Goal: Task Accomplishment & Management: Manage account settings

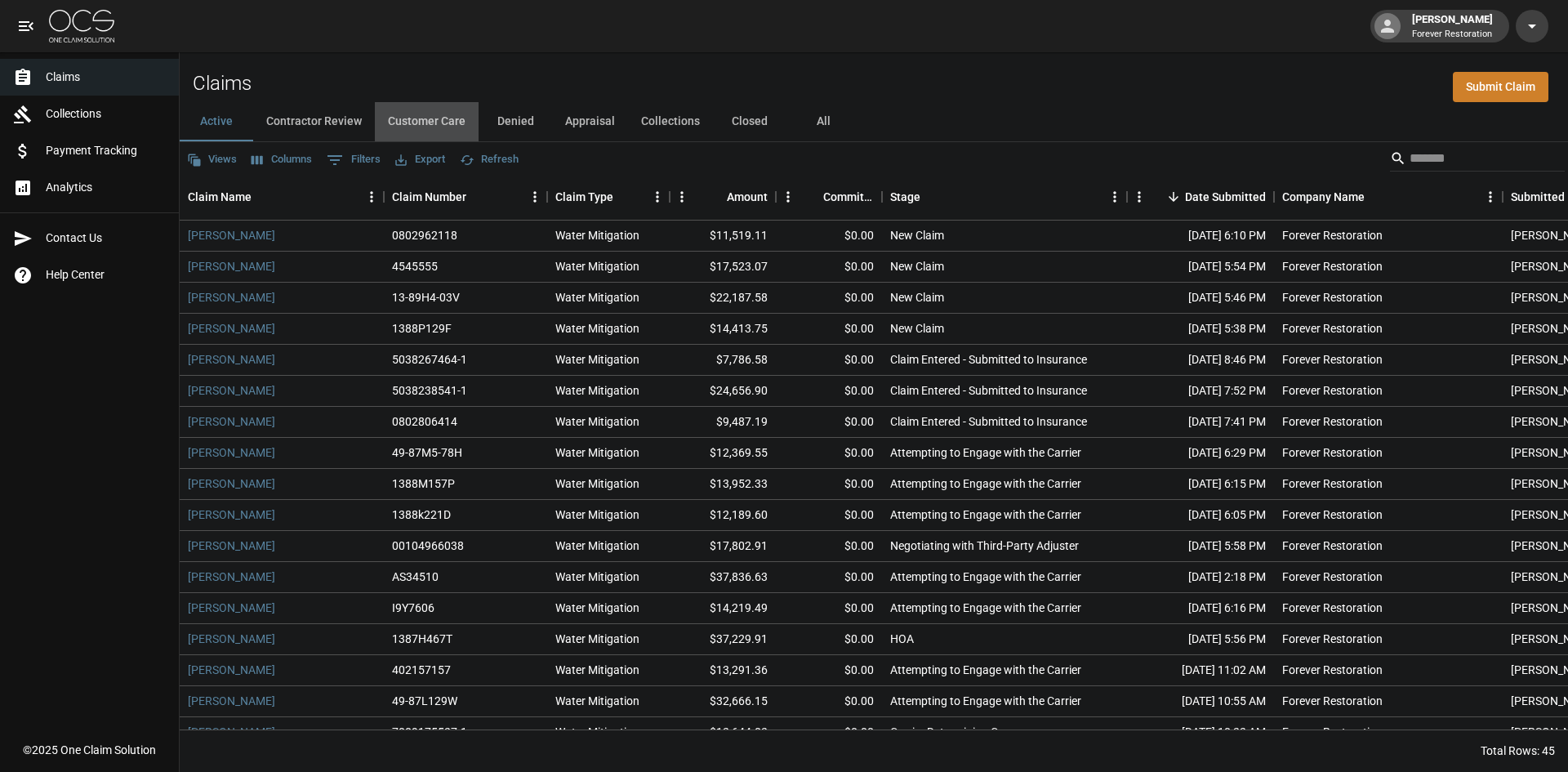
click at [433, 119] on button "Customer Care" at bounding box center [426, 121] width 104 height 39
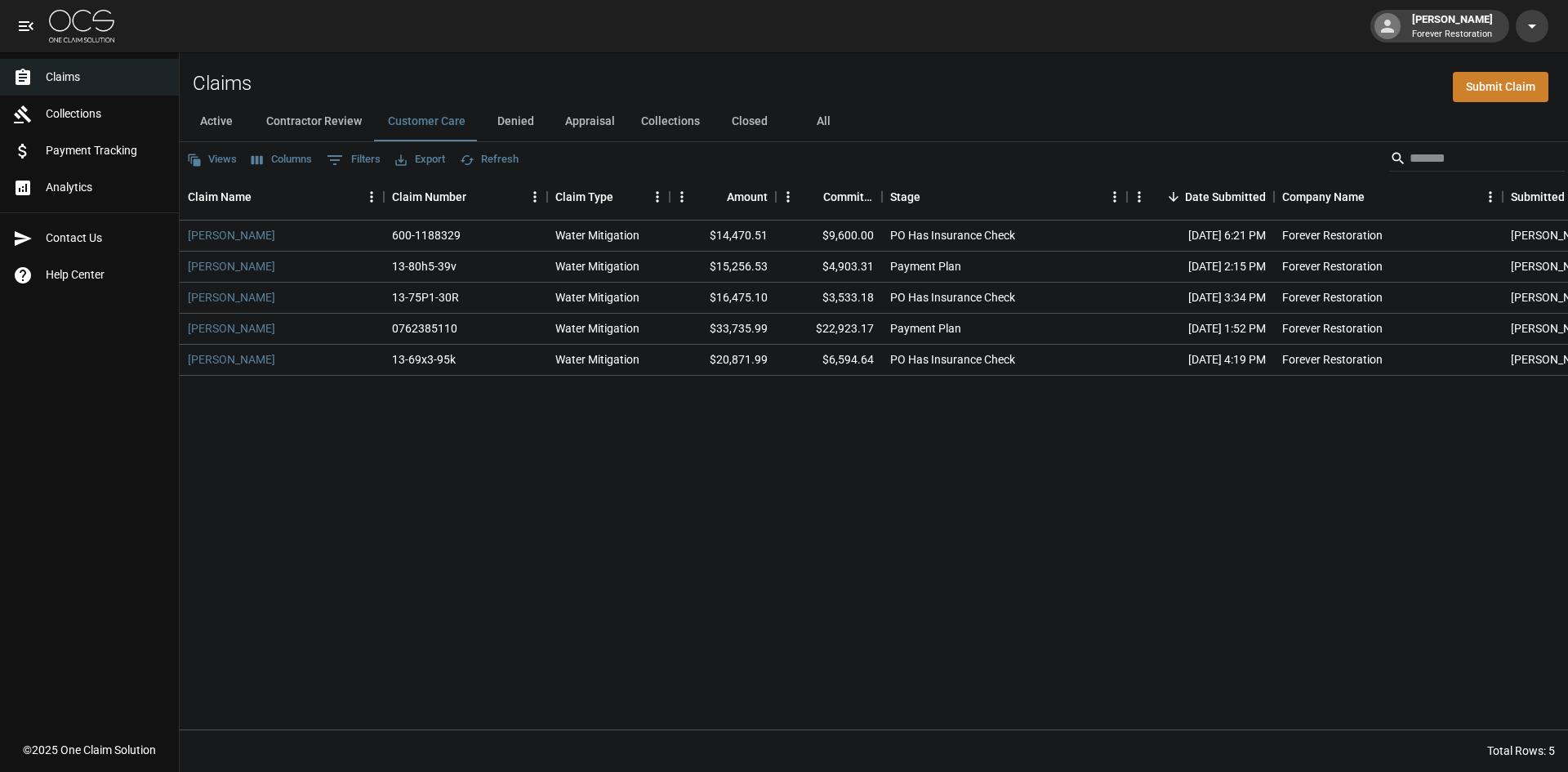
click at [226, 128] on button "Active" at bounding box center [216, 121] width 73 height 39
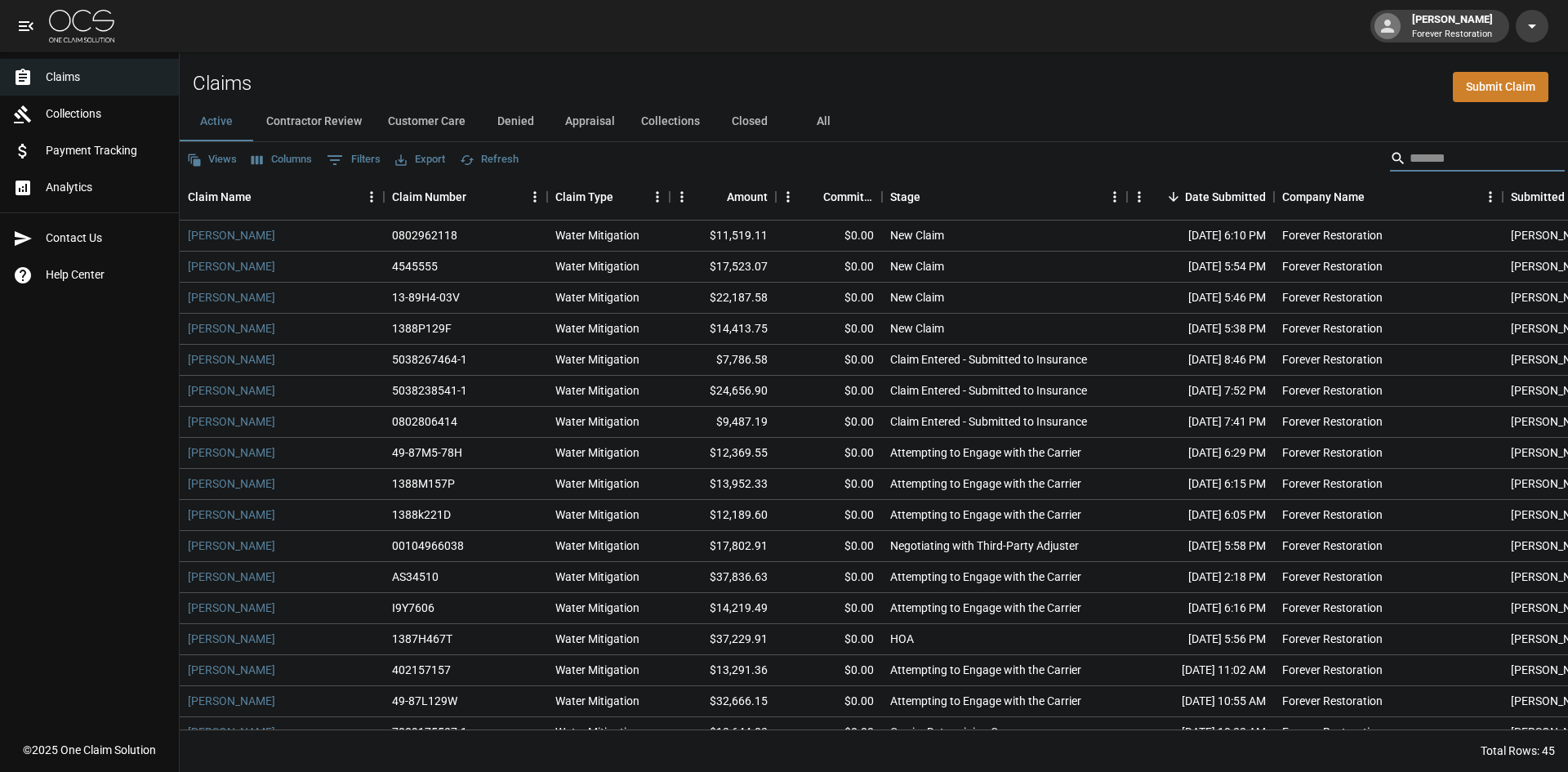
click at [1434, 156] on input "Search" at bounding box center [1475, 159] width 131 height 27
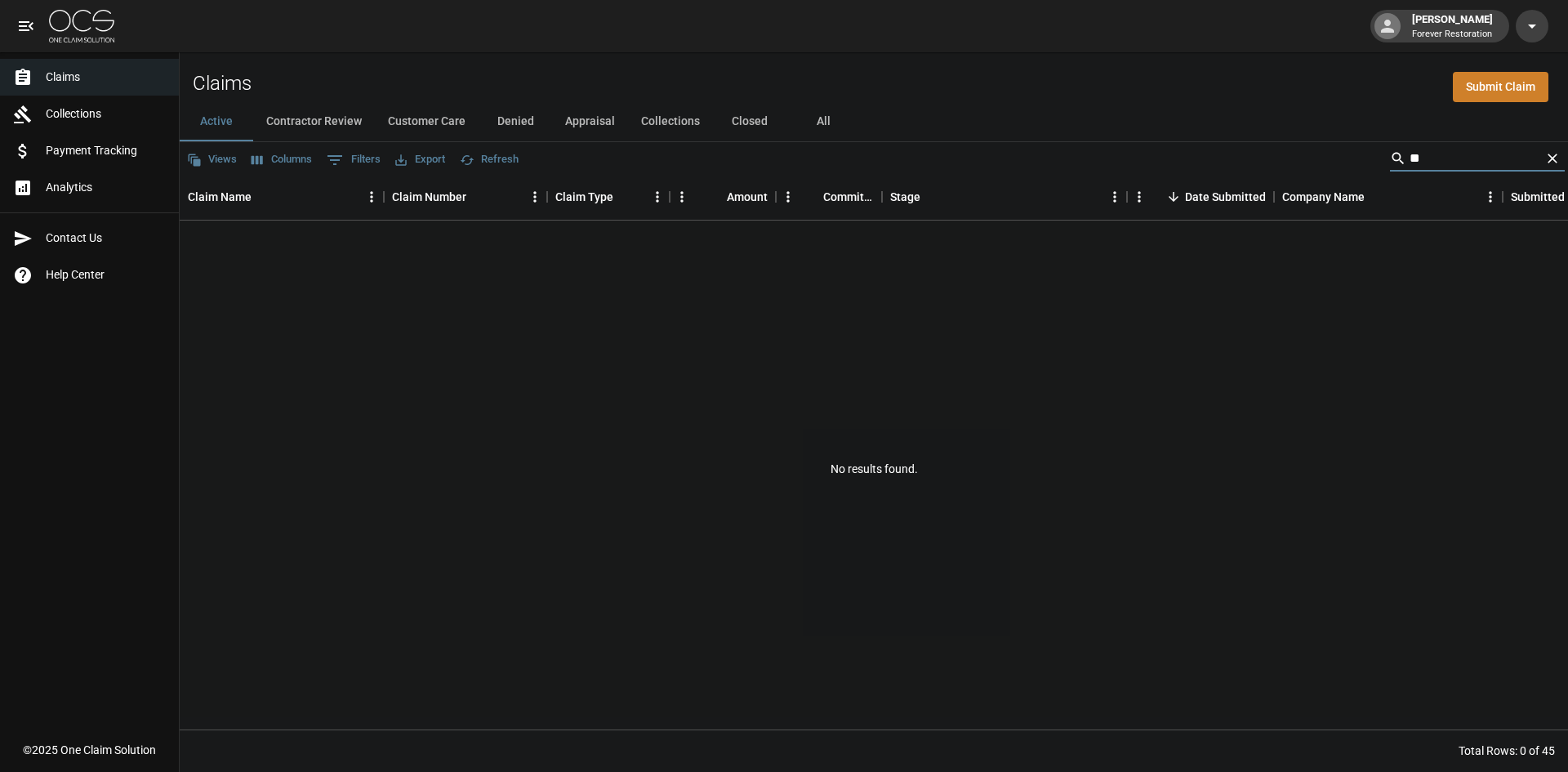
type input "*"
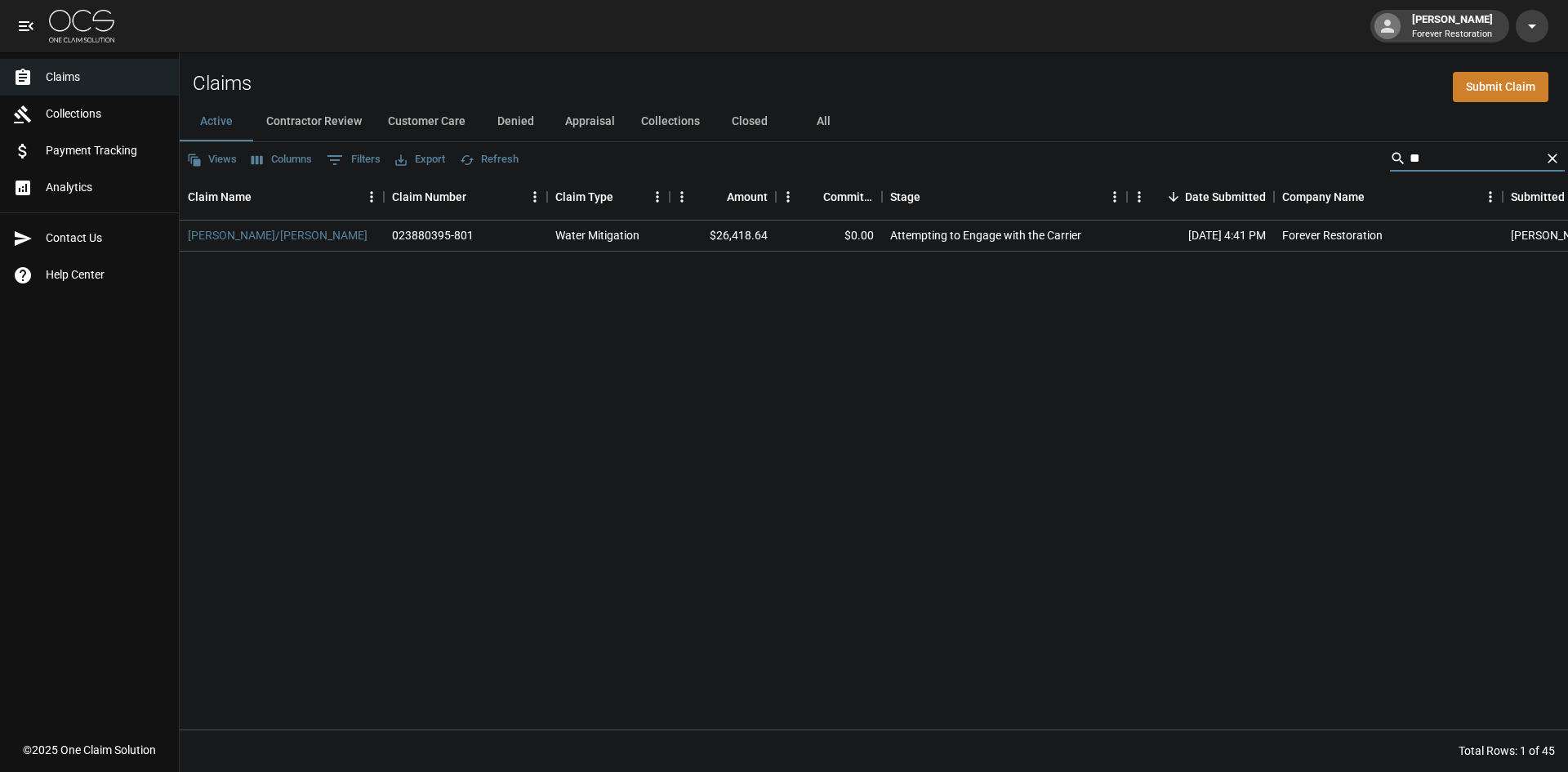
type input "*"
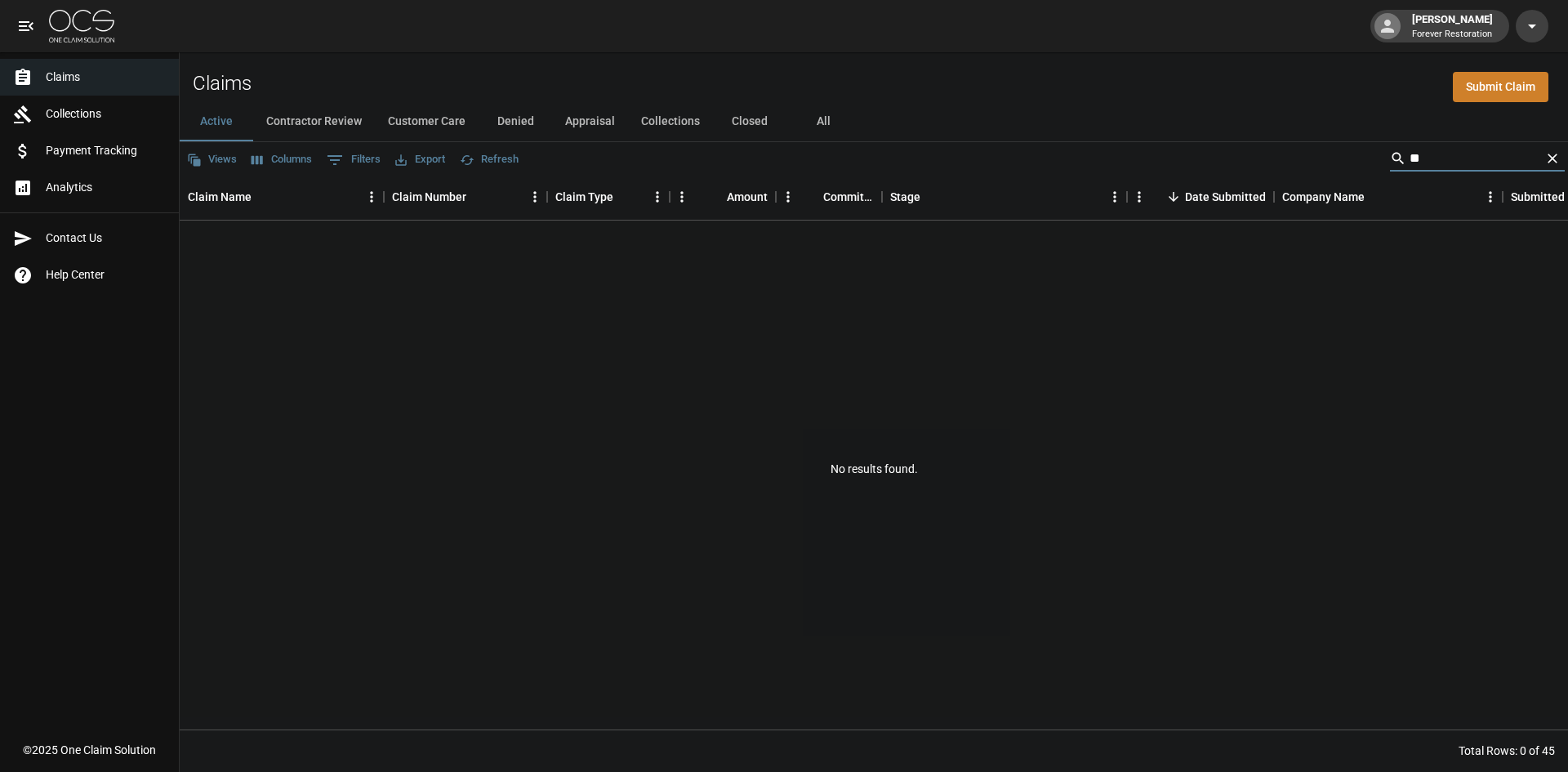
type input "*"
